Goal: Task Accomplishment & Management: Manage account settings

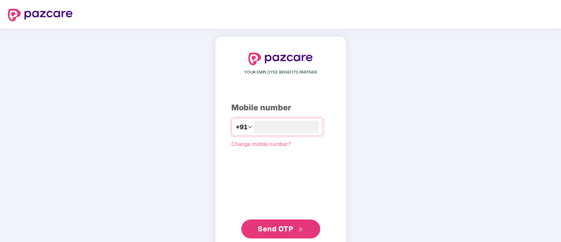
type input "**********"
click at [275, 223] on span "Send OTP" at bounding box center [275, 227] width 35 height 8
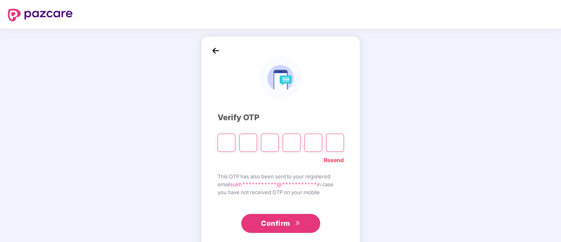
type input "*"
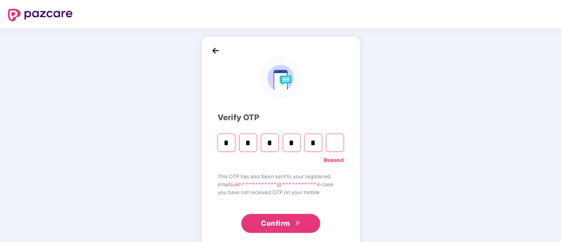
type input "*"
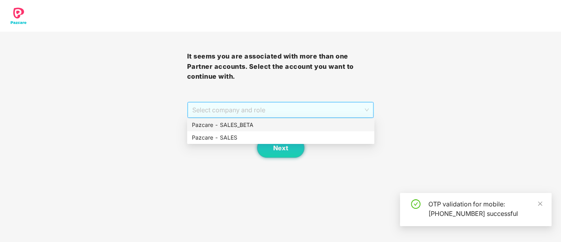
click at [275, 113] on span "Select company and role" at bounding box center [280, 109] width 177 height 15
click at [241, 138] on div "Pazcare - SALES" at bounding box center [281, 137] width 178 height 9
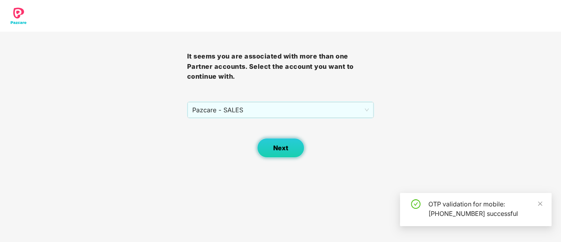
click at [282, 154] on button "Next" at bounding box center [280, 148] width 47 height 20
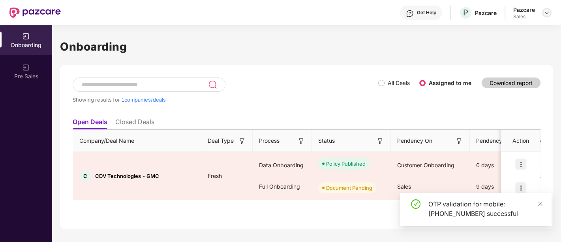
click at [542, 12] on div at bounding box center [546, 12] width 9 height 9
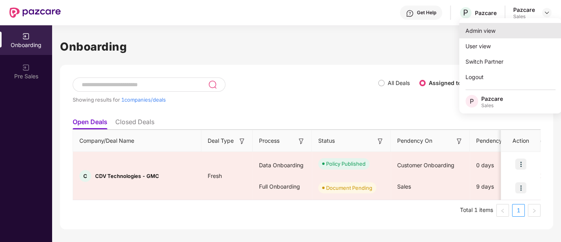
click at [506, 28] on div "Admin view" at bounding box center [510, 30] width 103 height 15
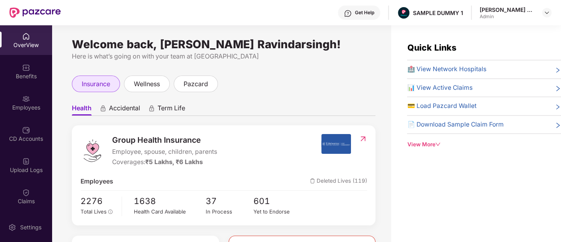
click at [90, 81] on span "insurance" at bounding box center [96, 84] width 28 height 10
click at [79, 107] on span "Health" at bounding box center [82, 109] width 20 height 11
click at [128, 107] on span "Accidental" at bounding box center [124, 109] width 31 height 11
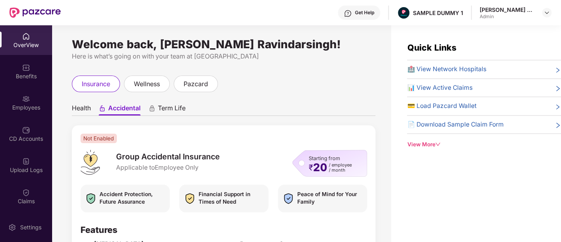
click at [177, 116] on div "Health Accidental Term Life Not Enabled Group Accidental Insurance Applicable t…" at bounding box center [224, 242] width 304 height 285
click at [157, 92] on div "Health Accidental Term Life Not Enabled Group Accidental Insurance Applicable t…" at bounding box center [224, 238] width 304 height 293
click at [148, 83] on span "wellness" at bounding box center [147, 84] width 26 height 10
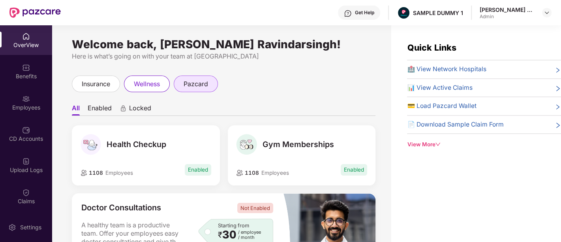
click at [196, 80] on span "pazcard" at bounding box center [196, 84] width 24 height 10
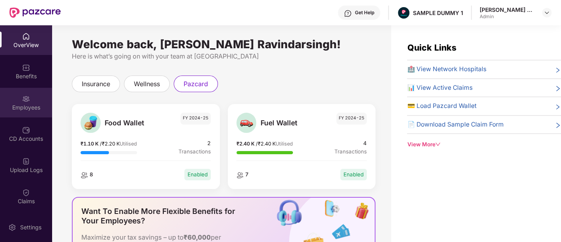
click at [27, 102] on img at bounding box center [26, 99] width 8 height 8
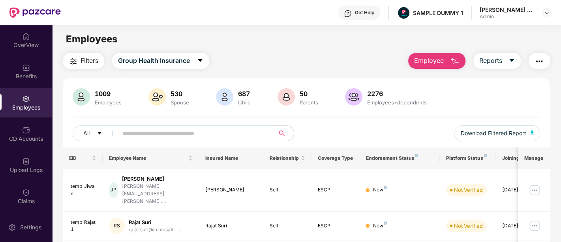
click at [445, 64] on button "Employee" at bounding box center [436, 61] width 57 height 16
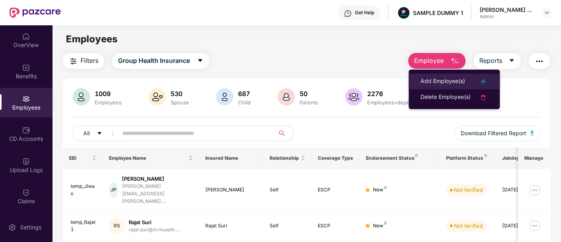
click at [452, 86] on div "Add Employee(s)" at bounding box center [442, 81] width 45 height 9
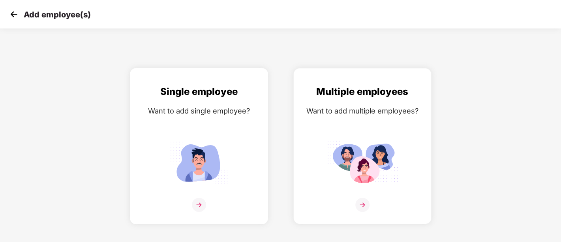
click at [217, 184] on img at bounding box center [198, 162] width 71 height 49
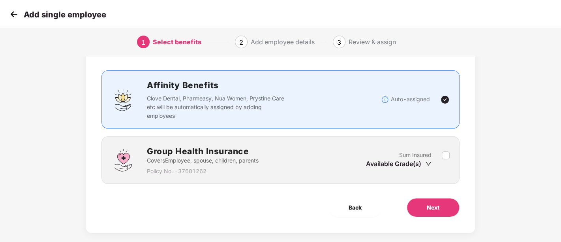
scroll to position [49, 0]
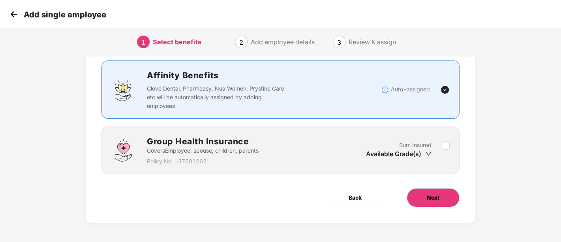
click at [437, 203] on button "Next" at bounding box center [433, 197] width 53 height 19
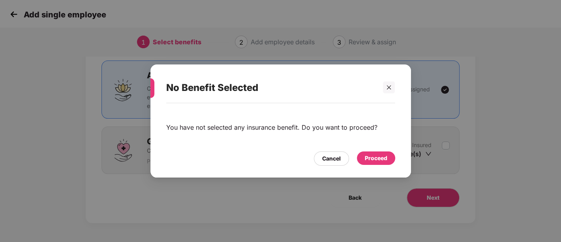
click at [381, 158] on div "Proceed" at bounding box center [376, 158] width 23 height 9
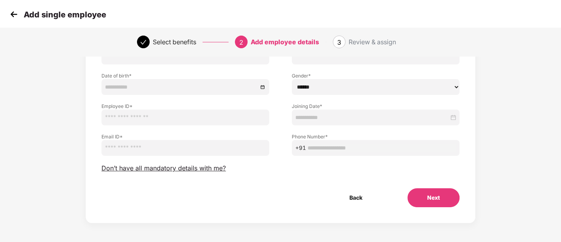
scroll to position [74, 0]
click at [437, 198] on button "Next" at bounding box center [433, 197] width 52 height 19
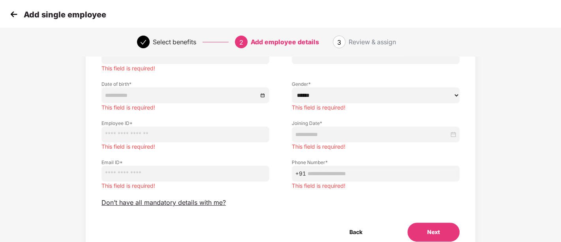
click at [18, 13] on img at bounding box center [14, 14] width 12 height 12
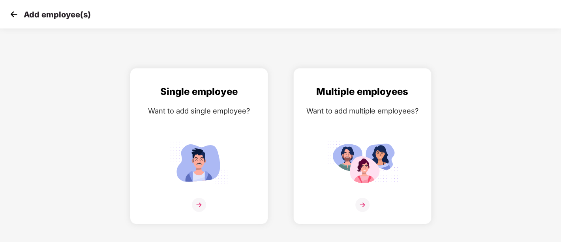
click at [18, 13] on img at bounding box center [14, 14] width 12 height 12
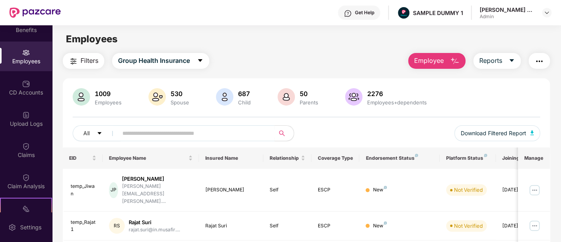
scroll to position [47, 0]
click at [32, 153] on div "Claims" at bounding box center [26, 154] width 52 height 8
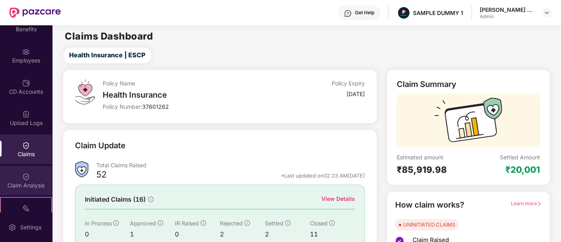
click at [30, 176] on div "Claim Analysis" at bounding box center [26, 180] width 52 height 30
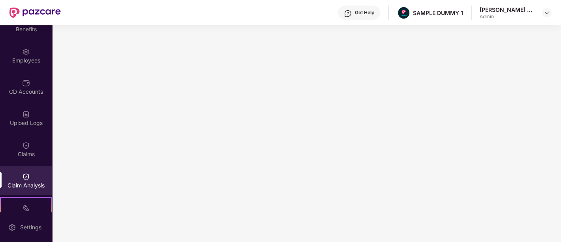
click at [356, 8] on div "Get Help" at bounding box center [359, 13] width 42 height 14
